Goal: Book appointment/travel/reservation

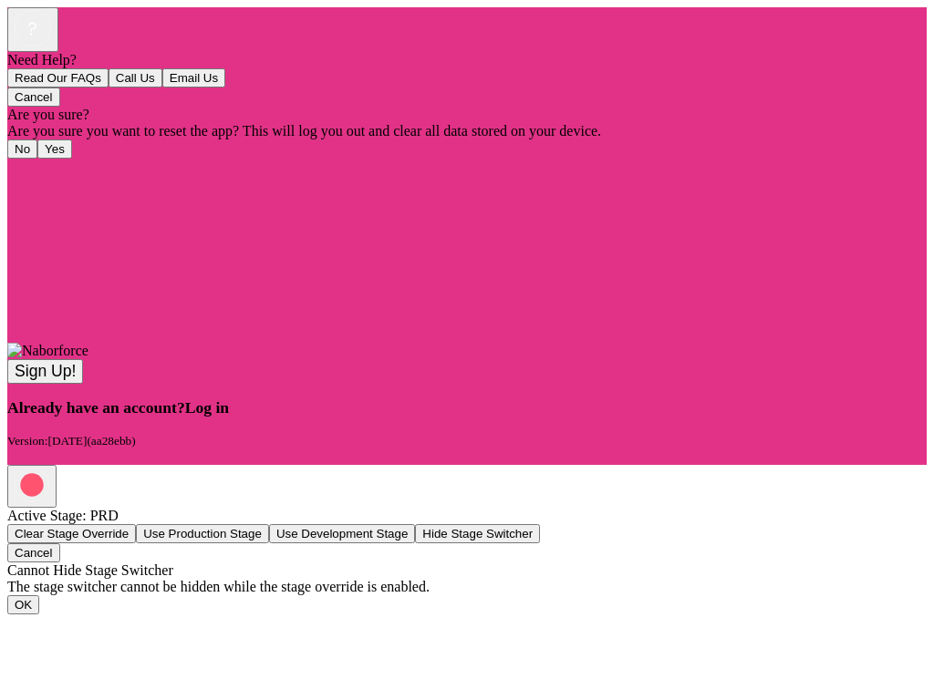
click at [229, 417] on span "Log in" at bounding box center [207, 407] width 44 height 18
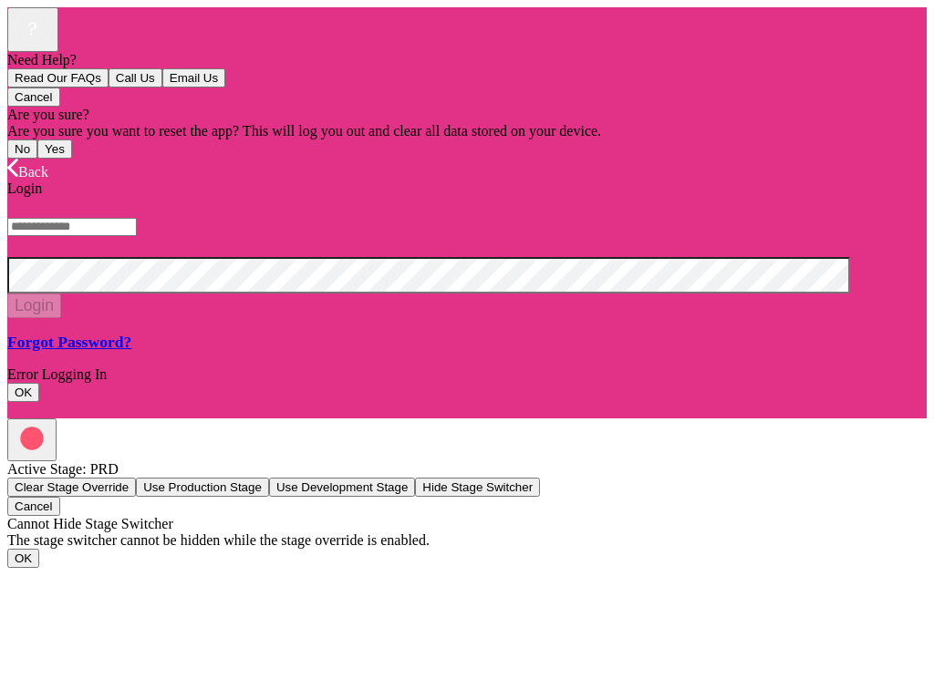
click at [137, 236] on input "text" at bounding box center [71, 227] width 129 height 18
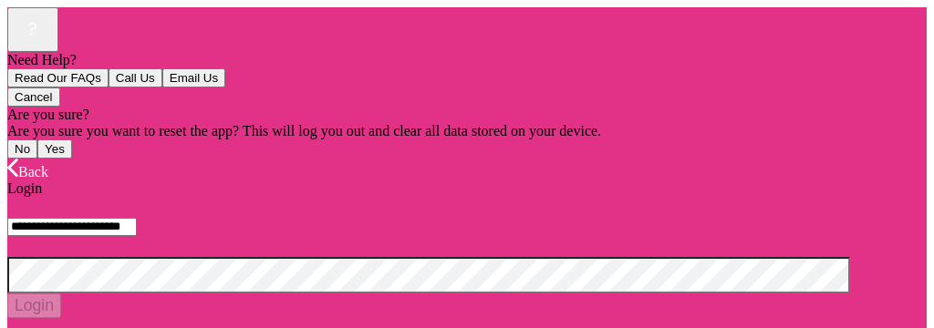
type input "**********"
click at [61, 294] on button "Login" at bounding box center [34, 306] width 54 height 25
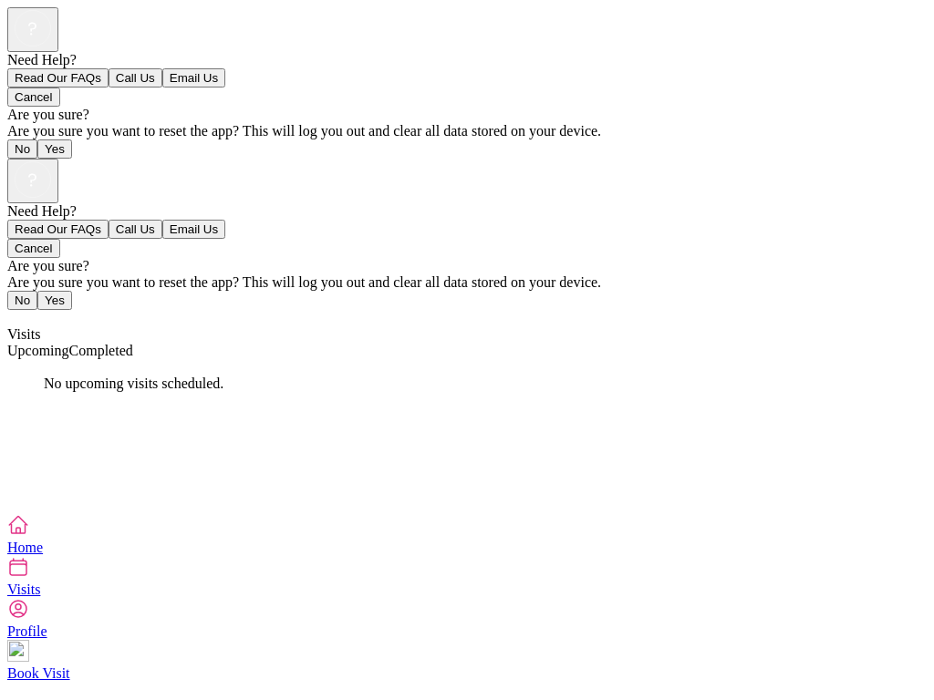
click at [133, 343] on span "Completed" at bounding box center [101, 350] width 64 height 15
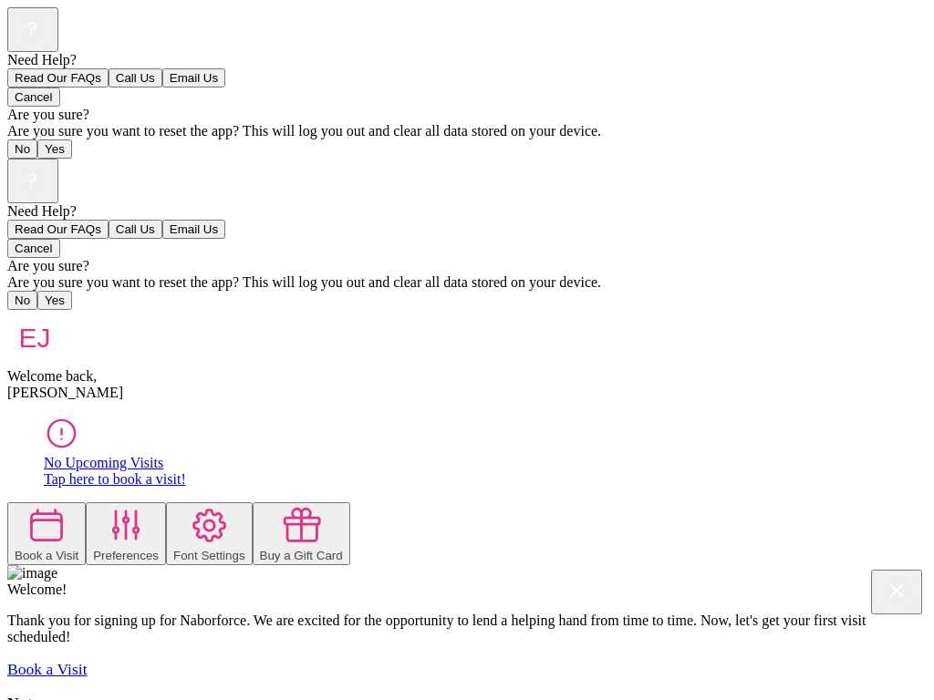
click at [78, 505] on div at bounding box center [47, 527] width 64 height 44
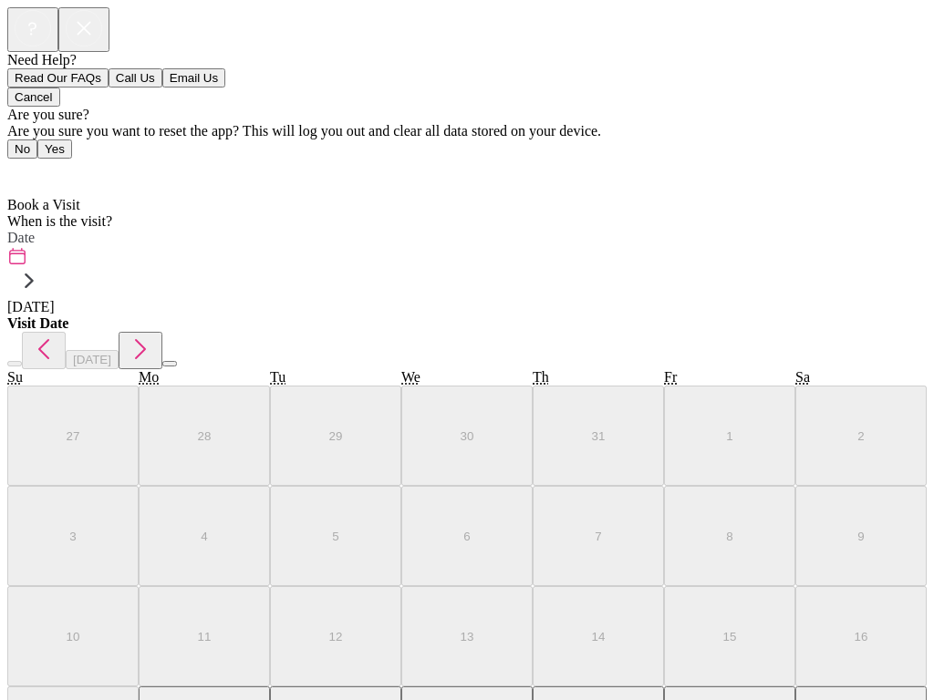
click at [44, 266] on icon at bounding box center [29, 280] width 29 height 29
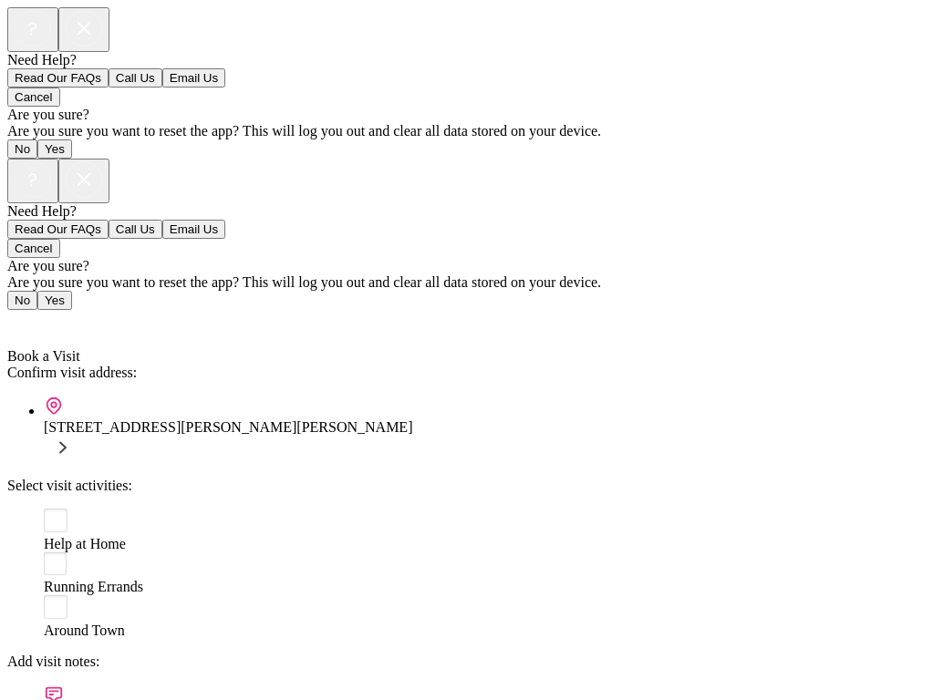
click at [46, 509] on rect at bounding box center [56, 521] width 24 height 24
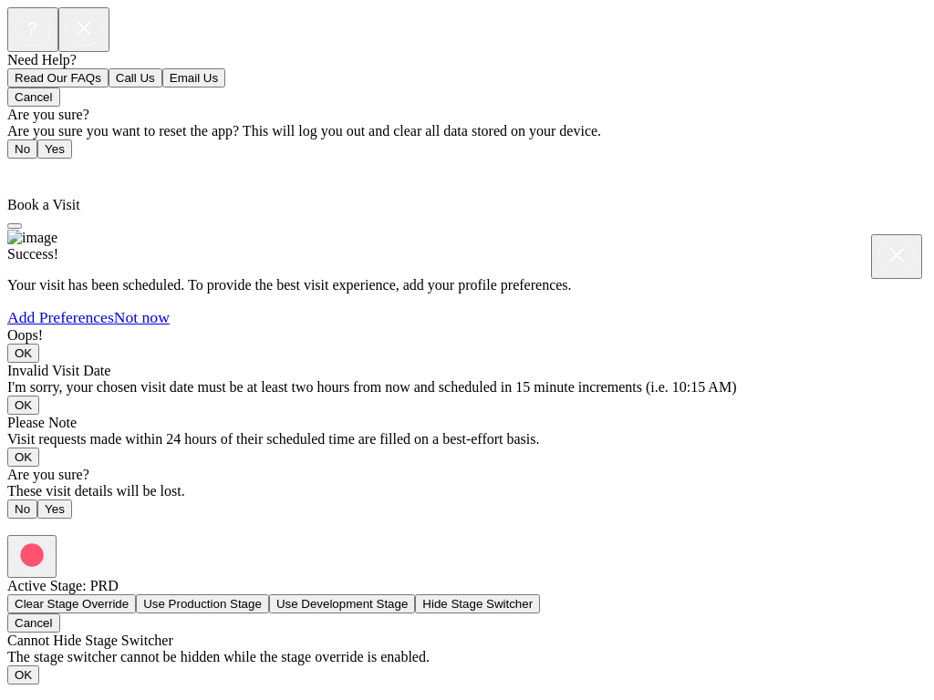
click at [170, 326] on link "Not now" at bounding box center [142, 317] width 56 height 18
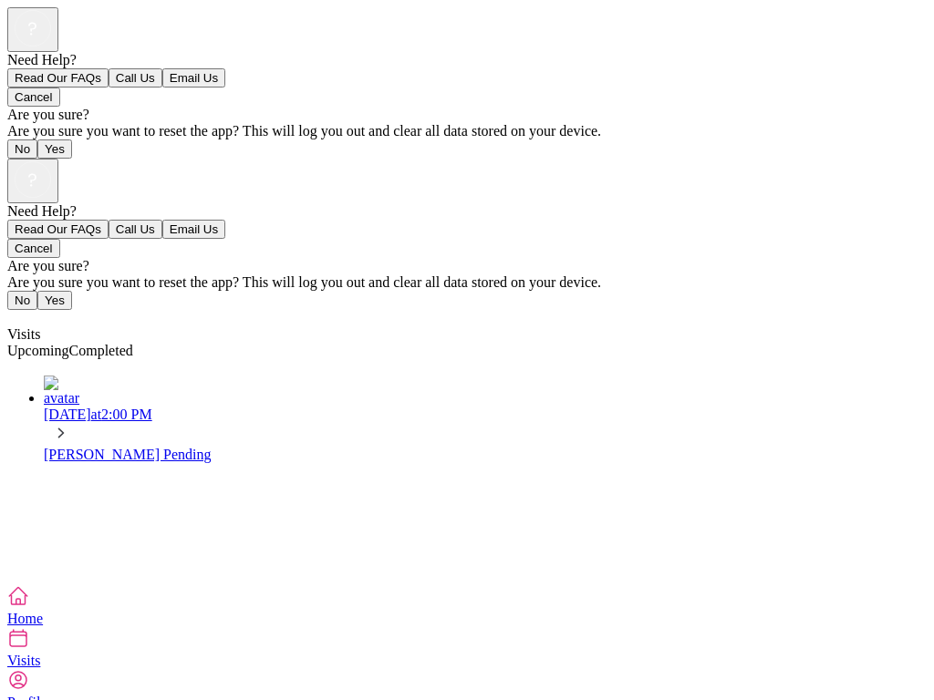
click at [904, 407] on div "[DATE] 2:00 PM" at bounding box center [485, 427] width 882 height 40
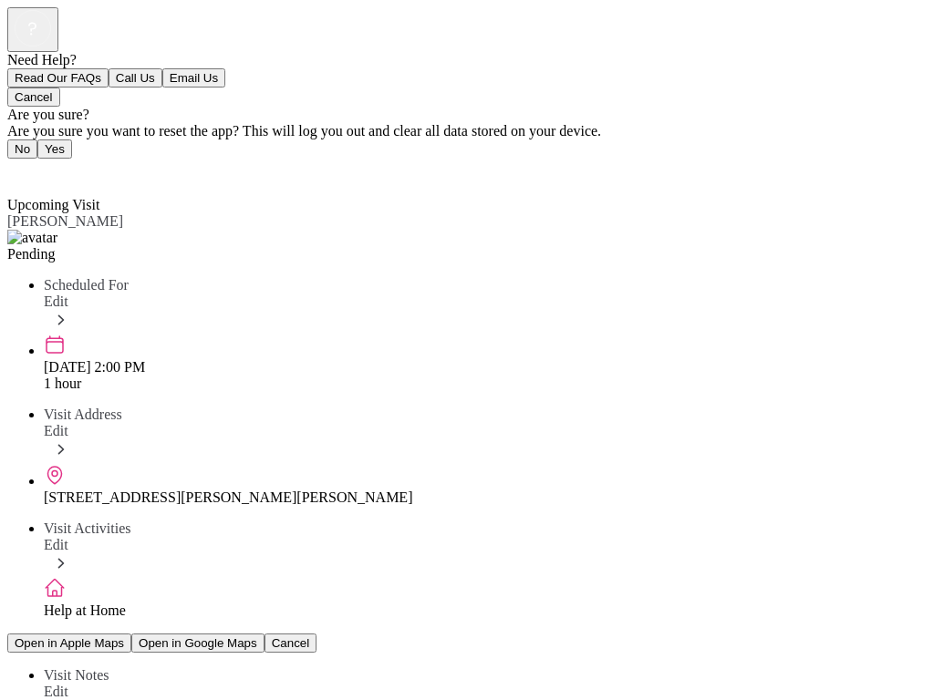
click at [45, 164] on span "Back" at bounding box center [33, 171] width 30 height 15
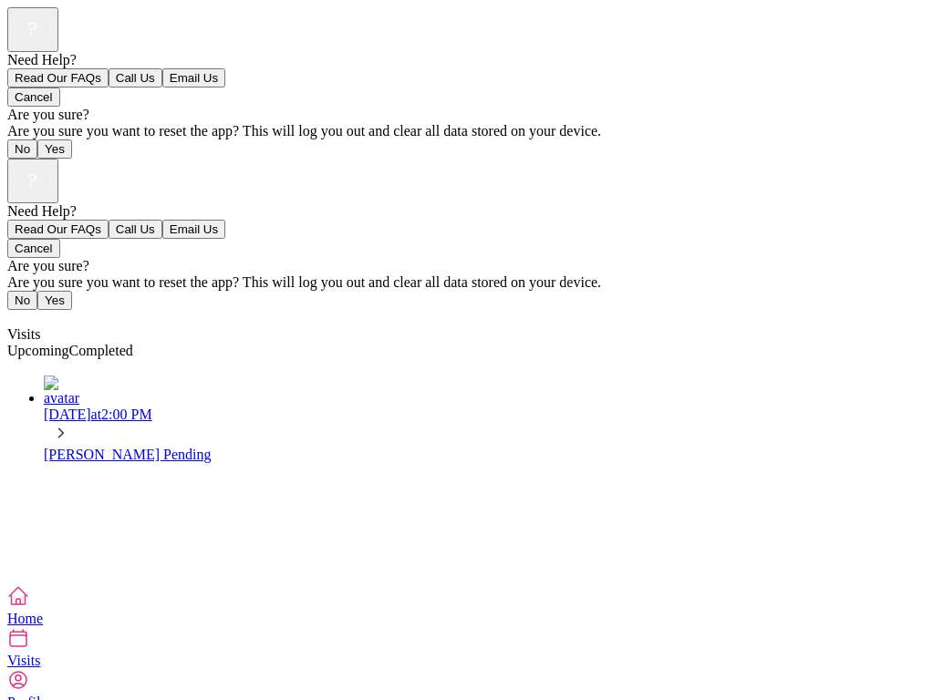
click at [71, 423] on icon at bounding box center [61, 433] width 20 height 20
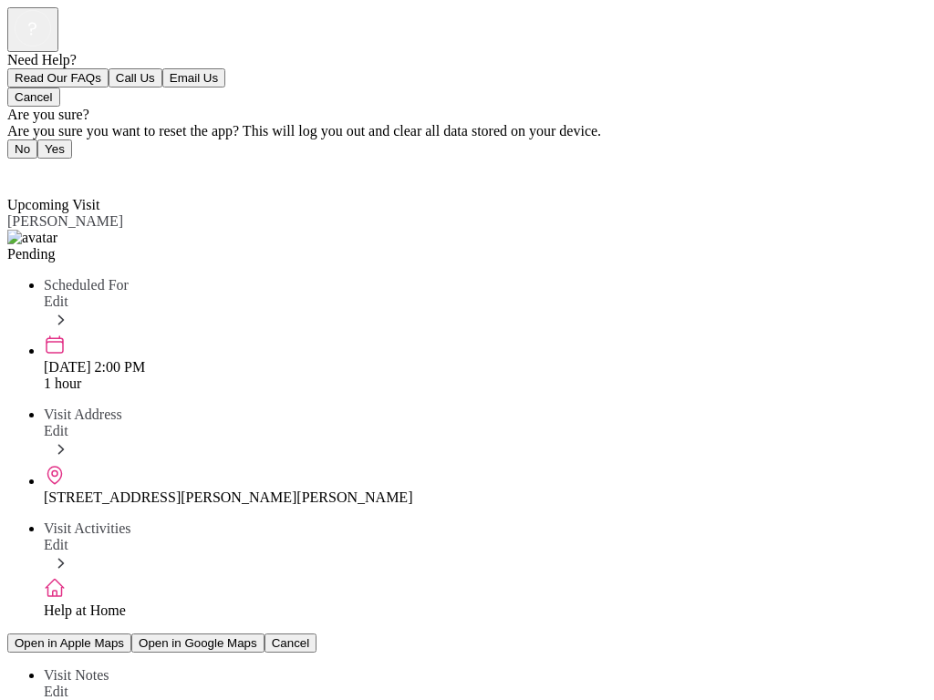
click at [95, 246] on div "Pending" at bounding box center [466, 254] width 919 height 16
click at [39, 230] on img at bounding box center [32, 238] width 50 height 16
click at [26, 164] on span "Back" at bounding box center [33, 171] width 30 height 15
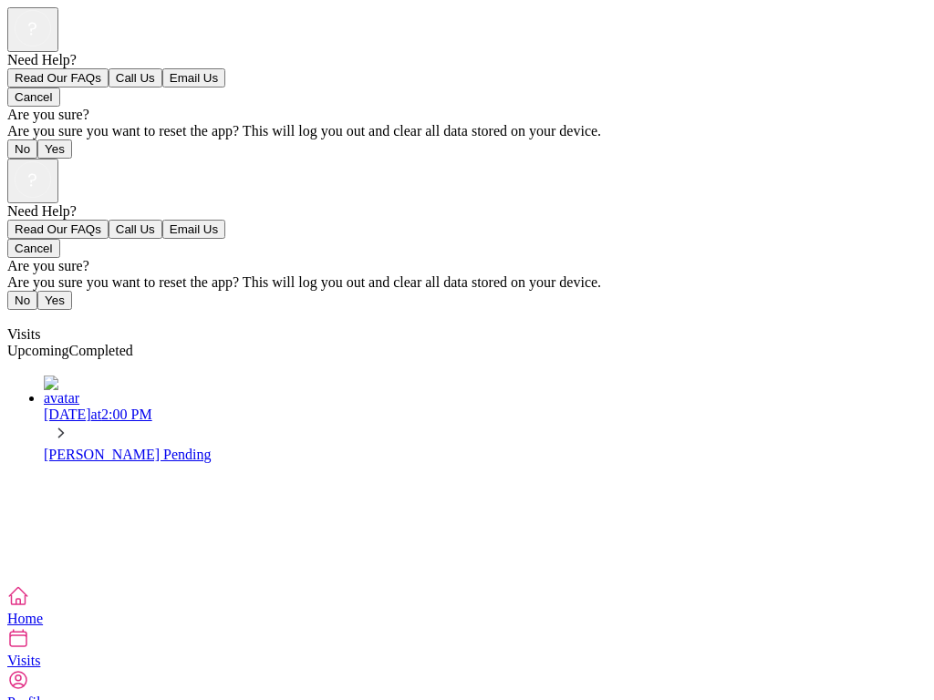
click at [44, 376] on img at bounding box center [67, 391] width 46 height 31
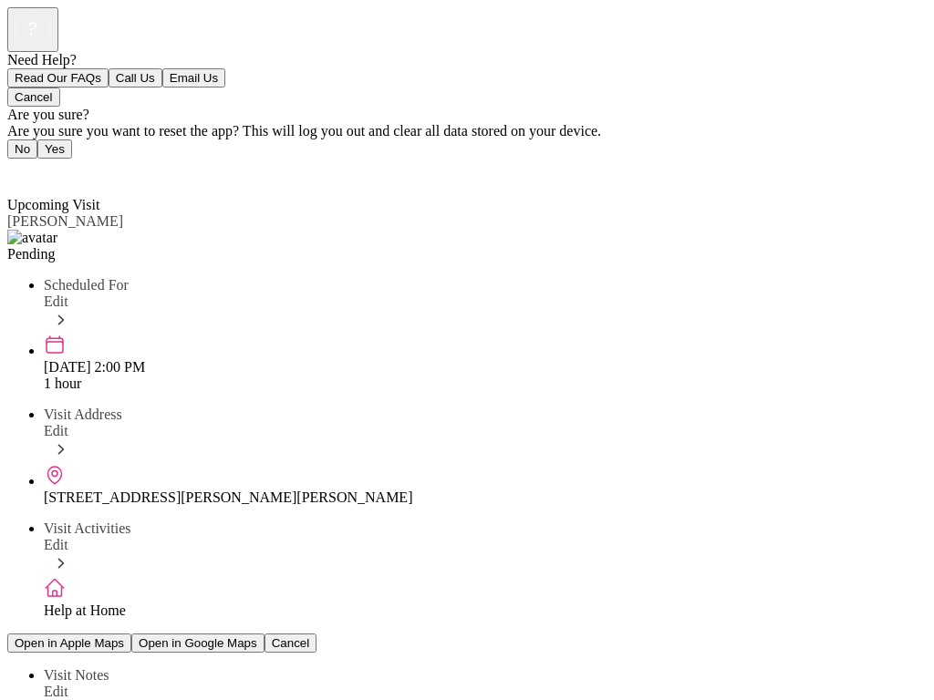
click at [40, 164] on span "Back" at bounding box center [33, 171] width 30 height 15
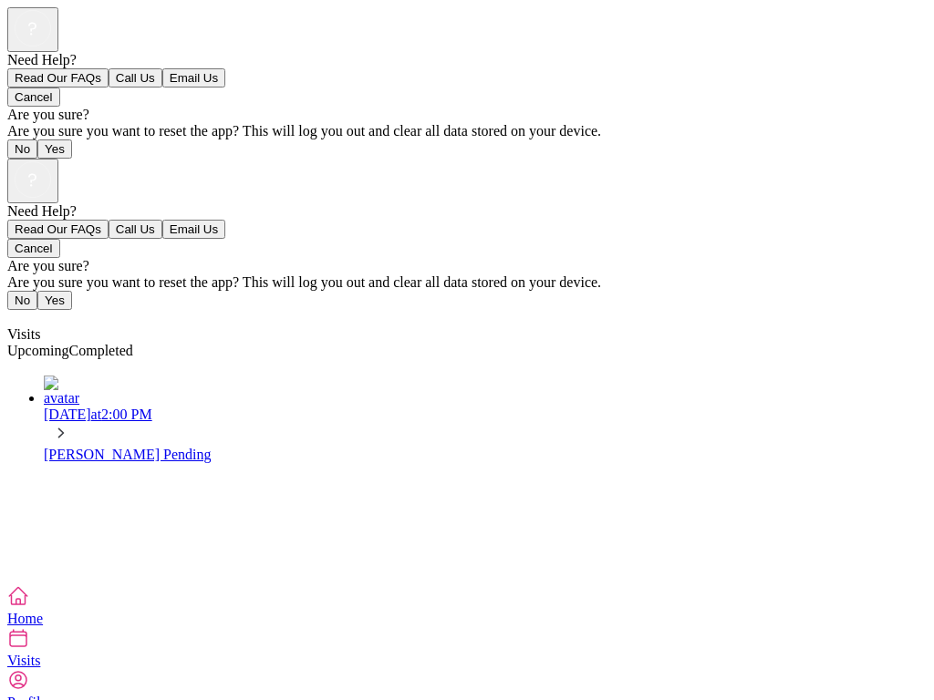
click at [47, 695] on span "Profile" at bounding box center [27, 702] width 40 height 15
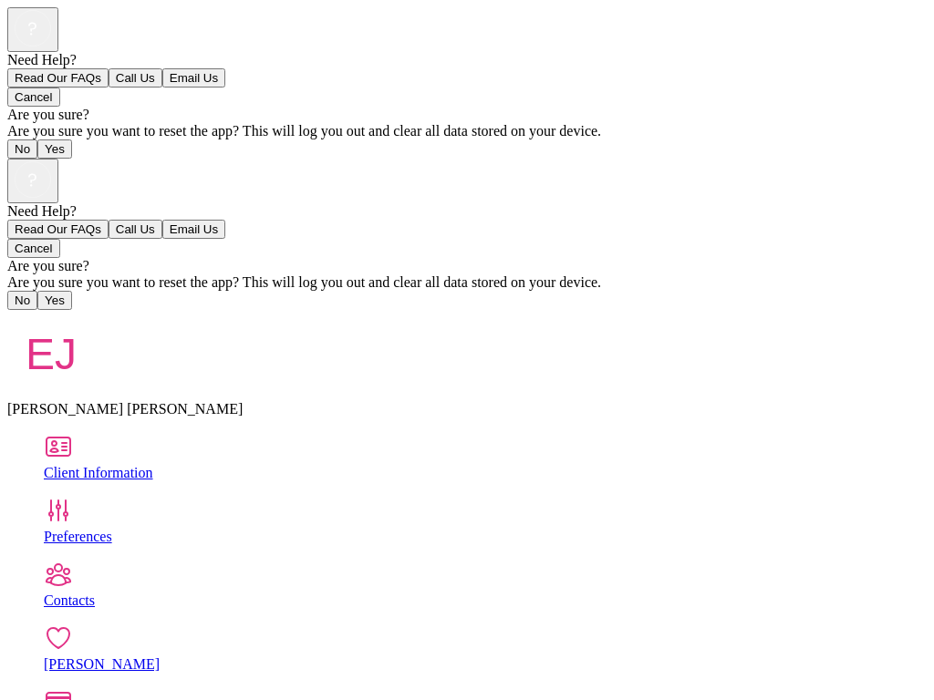
click at [673, 656] on div "[PERSON_NAME]" at bounding box center [485, 664] width 882 height 16
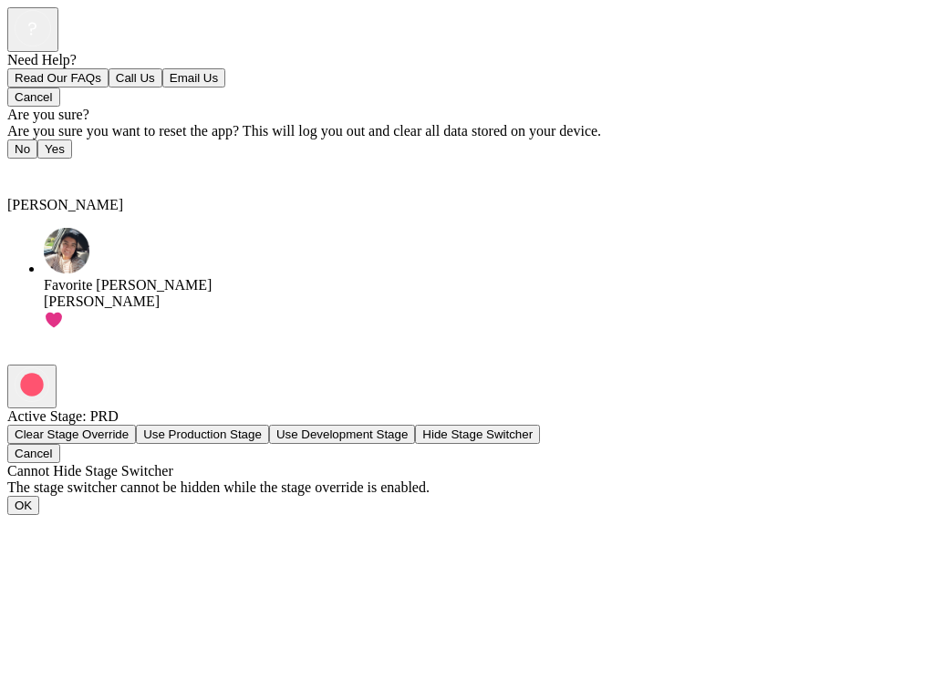
click at [32, 164] on span "Back" at bounding box center [33, 171] width 30 height 15
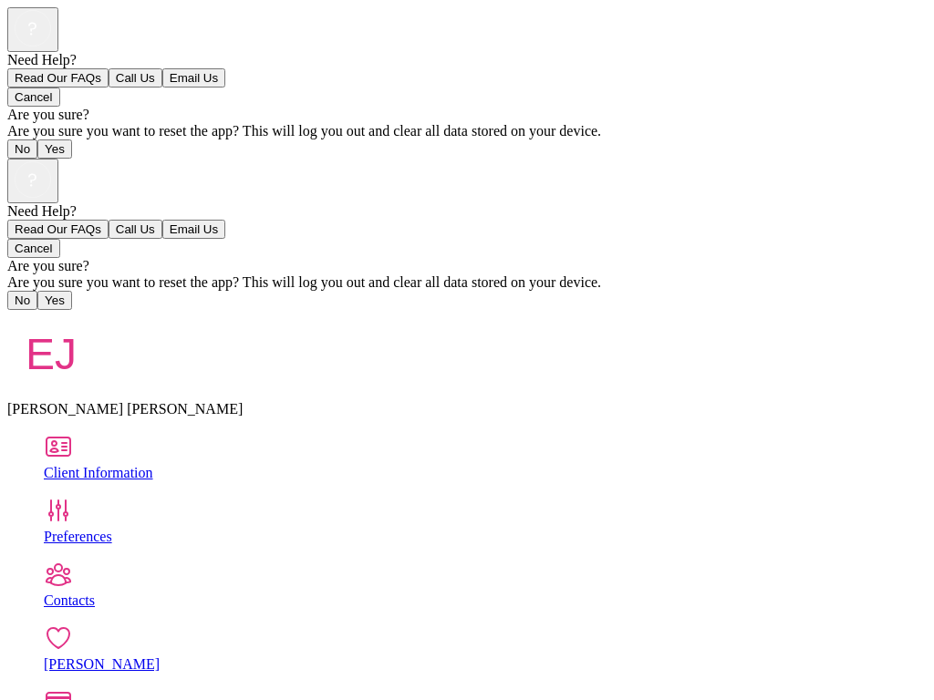
click at [126, 529] on div "Preferences" at bounding box center [485, 537] width 882 height 16
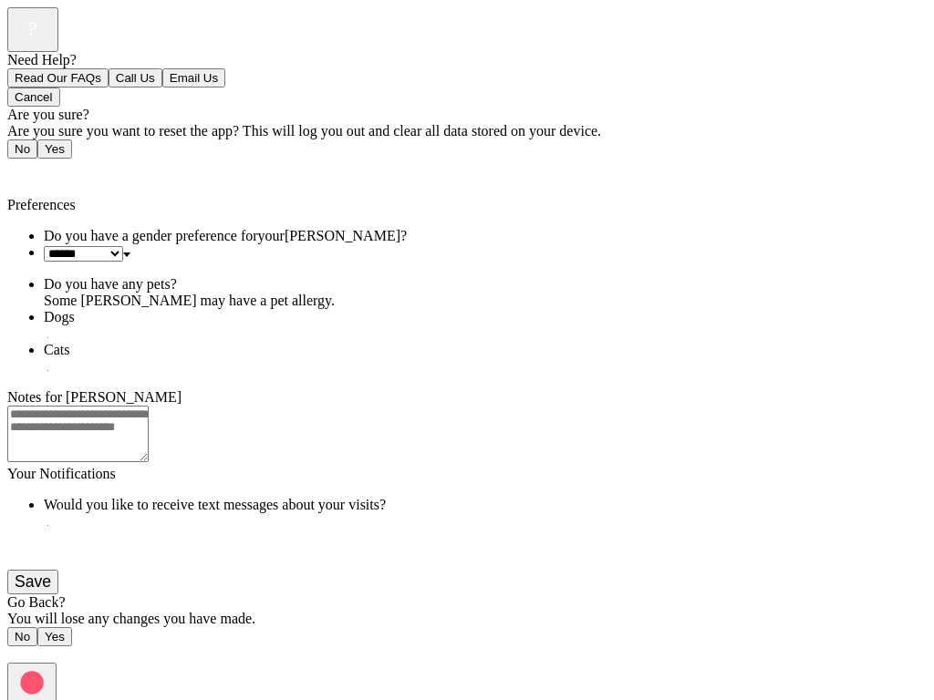
scroll to position [122, 0]
click at [26, 164] on span "Back" at bounding box center [33, 171] width 30 height 15
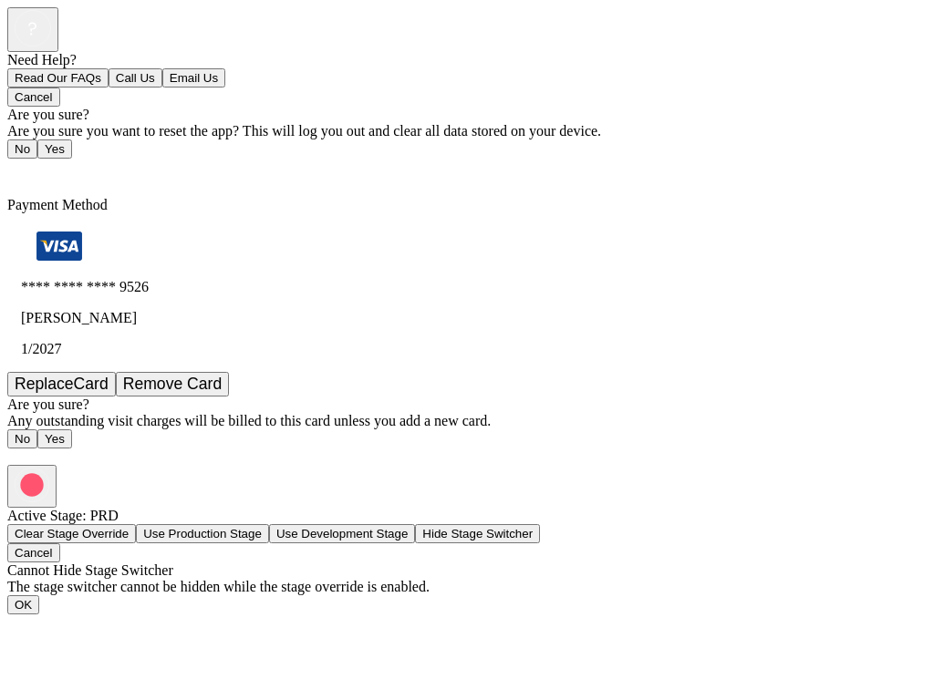
click at [39, 164] on span "Back" at bounding box center [33, 171] width 30 height 15
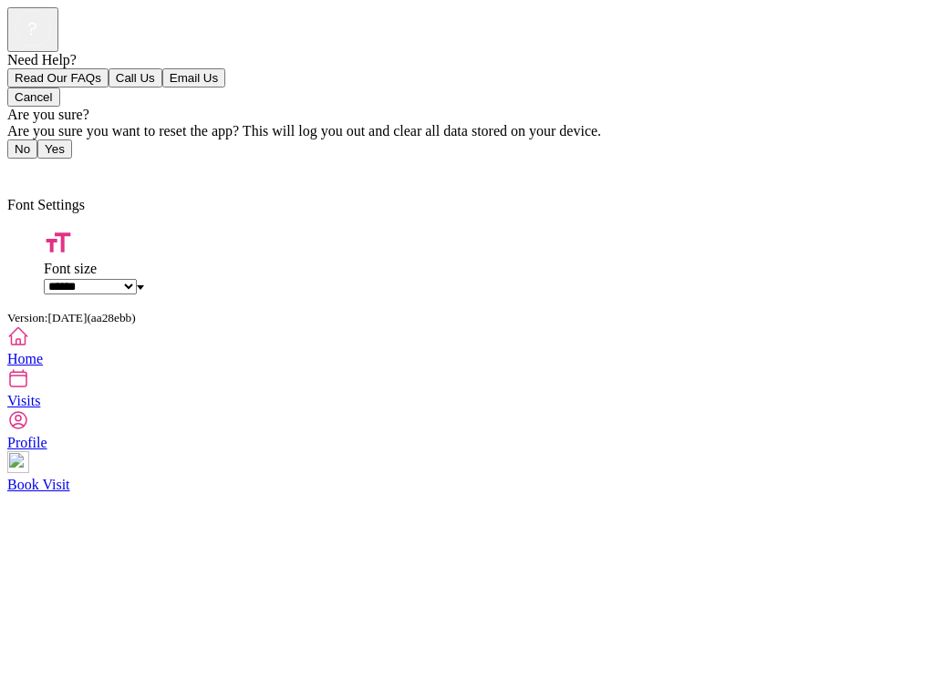
click at [137, 279] on select "**********" at bounding box center [90, 286] width 93 height 15
click at [42, 164] on span "Back" at bounding box center [33, 171] width 30 height 15
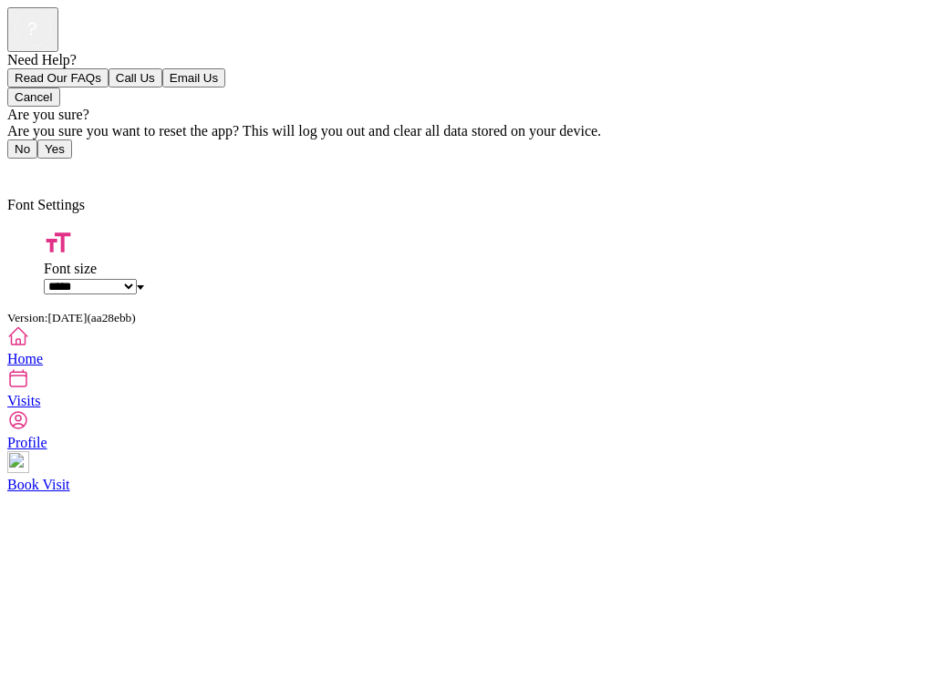
click at [270, 261] on div "**********" at bounding box center [485, 278] width 882 height 34
click at [233, 261] on div "**********" at bounding box center [485, 278] width 882 height 34
click at [137, 279] on select "**********" at bounding box center [90, 286] width 93 height 15
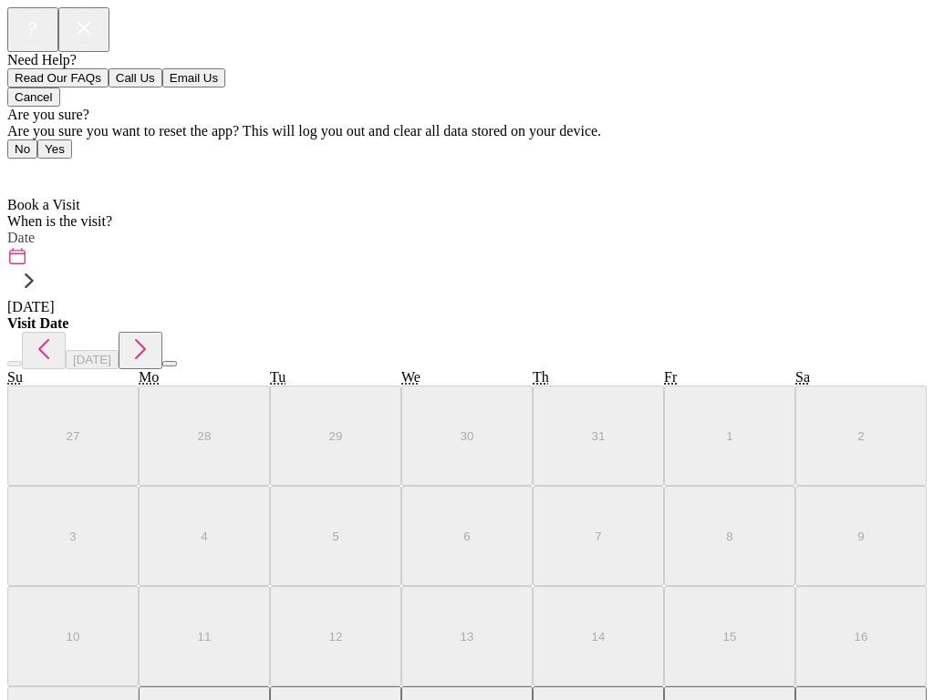
scroll to position [10, 0]
click at [54, 164] on span "Home" at bounding box center [36, 171] width 36 height 15
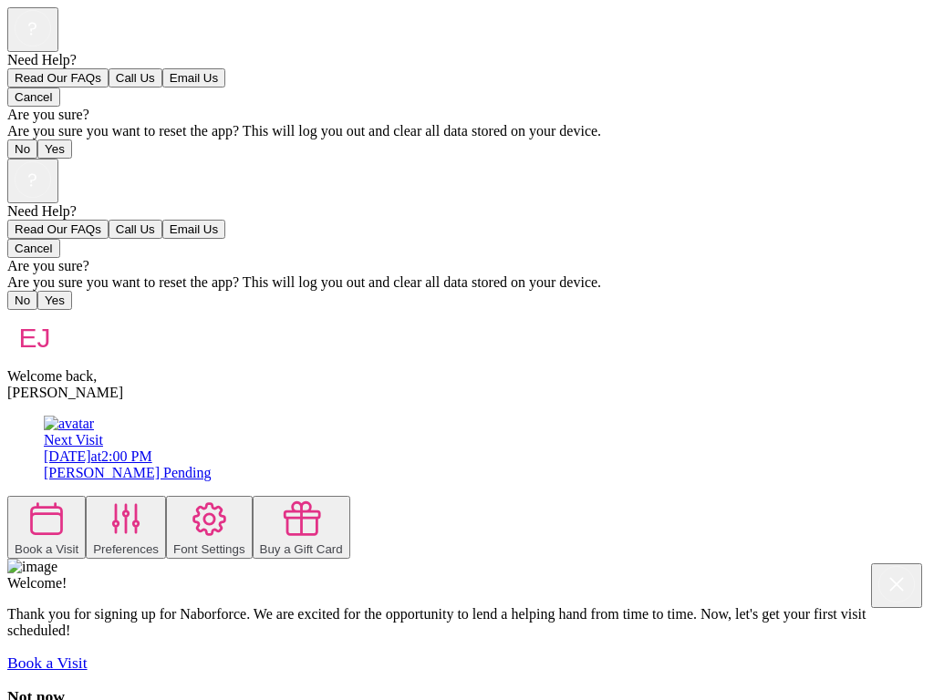
click at [456, 449] on div "[DATE] 2:00 PM" at bounding box center [485, 457] width 882 height 16
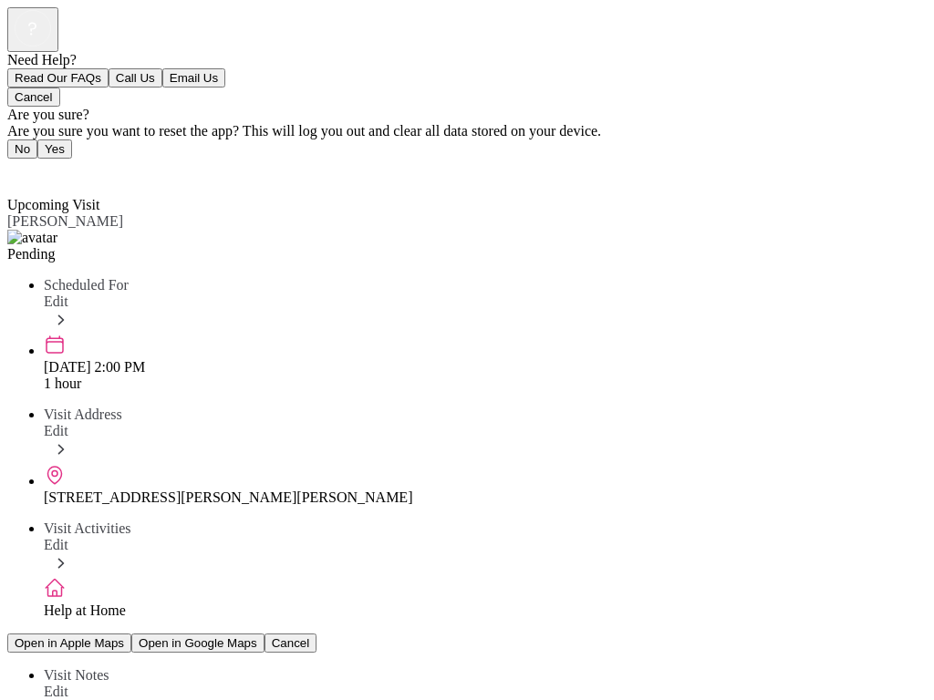
click at [41, 164] on span "Back" at bounding box center [33, 171] width 30 height 15
